Goal: Navigation & Orientation: Find specific page/section

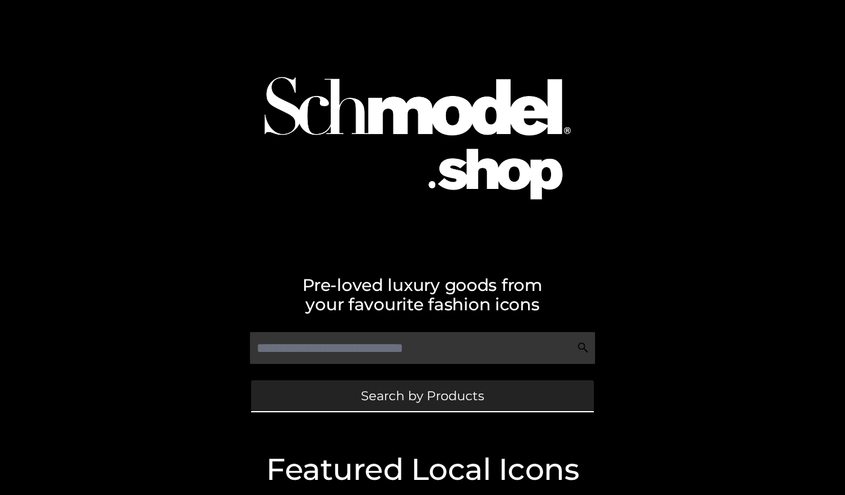
click at [338, 393] on link "Search by Products" at bounding box center [422, 395] width 343 height 31
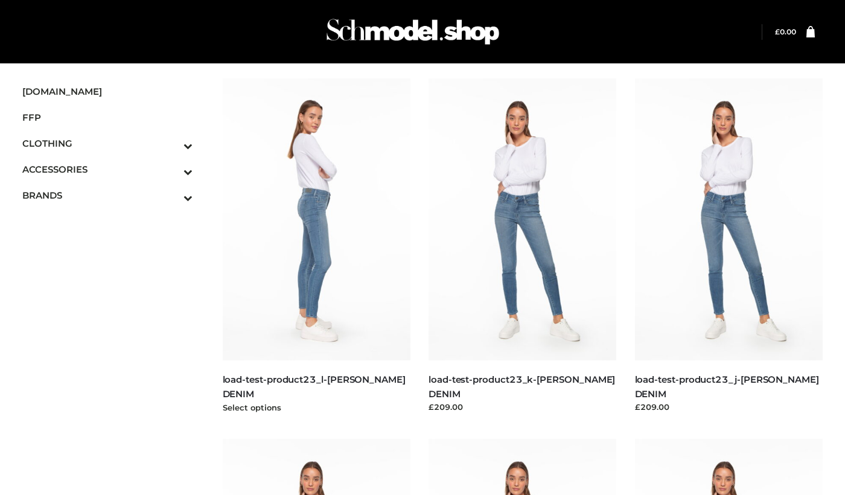
click at [313, 213] on img at bounding box center [317, 219] width 188 height 282
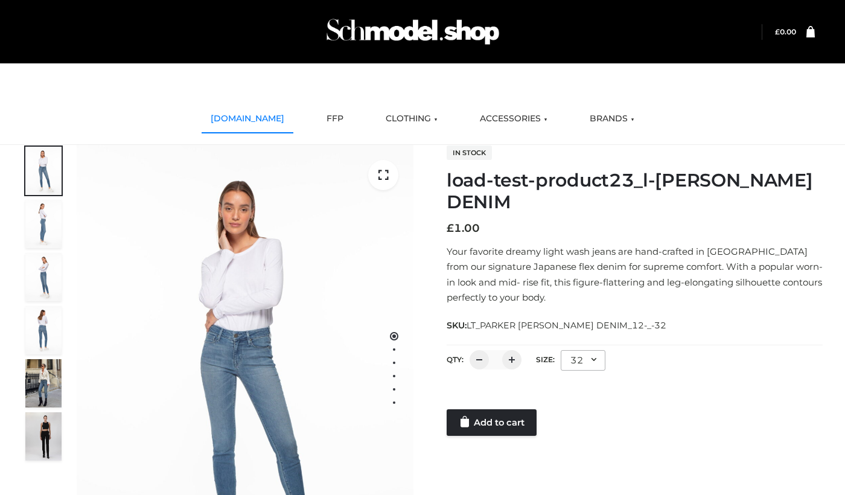
click at [266, 120] on link "SCHMODEL.UK" at bounding box center [248, 119] width 92 height 27
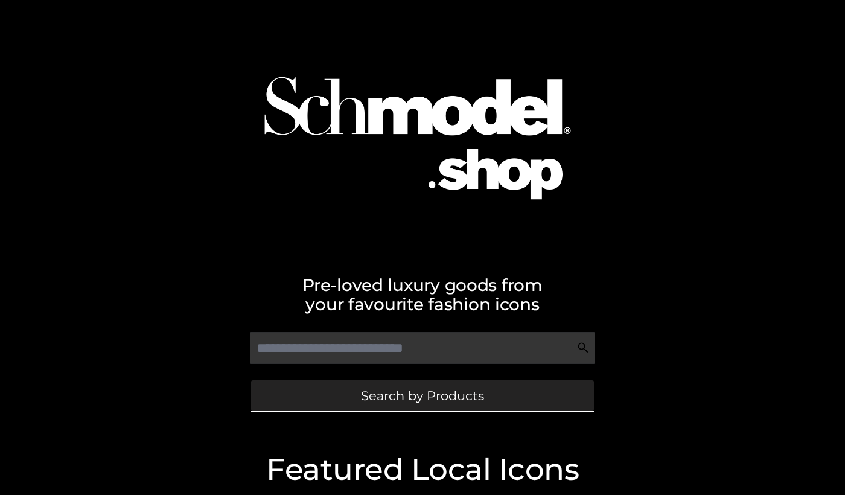
click at [371, 393] on span "Search by Products" at bounding box center [422, 395] width 123 height 13
